Goal: Navigation & Orientation: Understand site structure

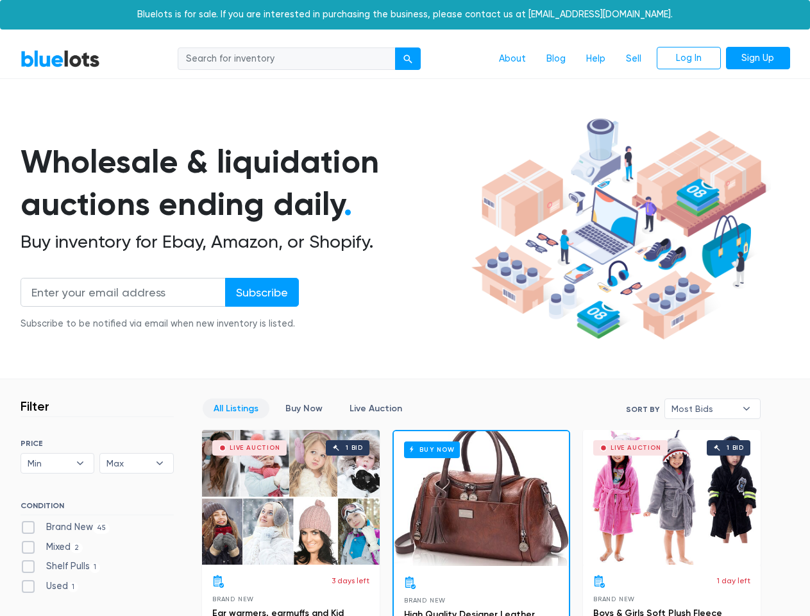
click at [408, 59] on div "submit" at bounding box center [407, 59] width 9 height 9
click at [261, 292] on input "Subscribe" at bounding box center [262, 292] width 74 height 29
click at [58, 463] on span "Min" at bounding box center [49, 462] width 42 height 19
click at [137, 463] on span "Max" at bounding box center [127, 462] width 42 height 19
click at [712, 408] on span "Most Bids" at bounding box center [703, 408] width 64 height 19
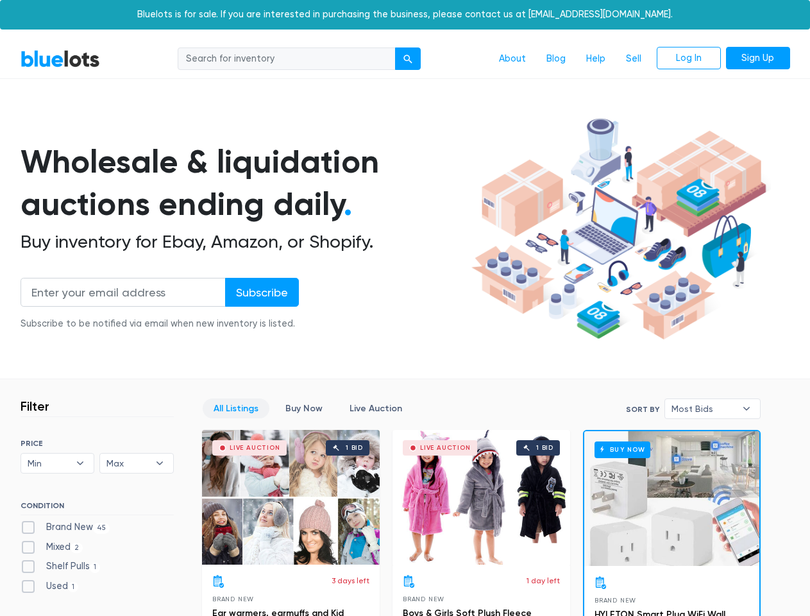
click at [408, 59] on div "submit" at bounding box center [407, 59] width 9 height 9
click at [261, 292] on input "Subscribe" at bounding box center [262, 292] width 74 height 29
click at [58, 463] on span "Min" at bounding box center [49, 462] width 42 height 19
click at [137, 463] on span "Max" at bounding box center [127, 462] width 42 height 19
click at [712, 408] on span "Most Bids" at bounding box center [703, 408] width 64 height 19
